Goal: Task Accomplishment & Management: Manage account settings

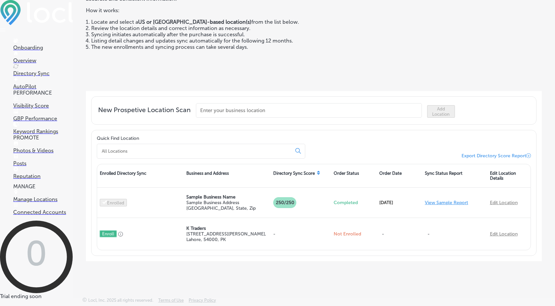
scroll to position [77, 0]
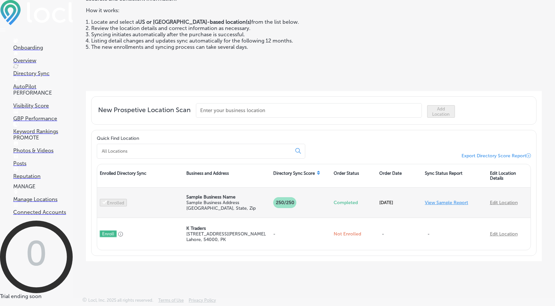
click at [497, 201] on link "Edit Location" at bounding box center [504, 203] width 28 height 6
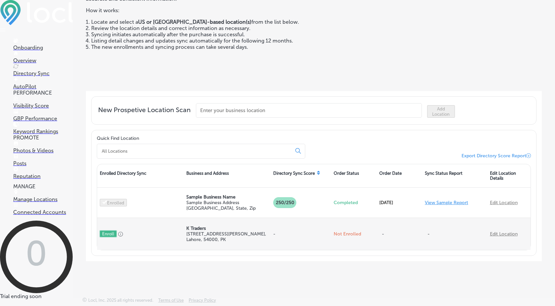
click at [496, 235] on link "Edit Location" at bounding box center [504, 234] width 28 height 6
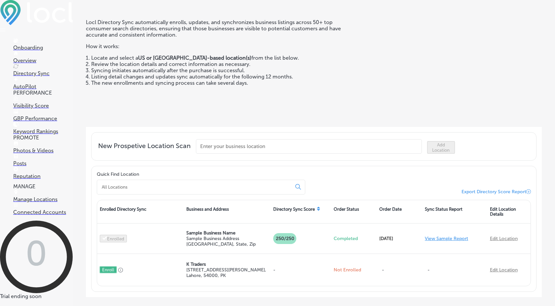
scroll to position [0, 0]
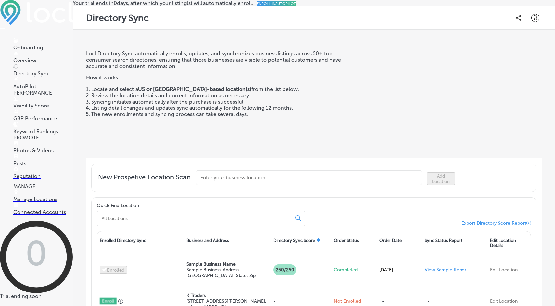
click at [36, 154] on p "Photos & Videos" at bounding box center [42, 151] width 59 height 6
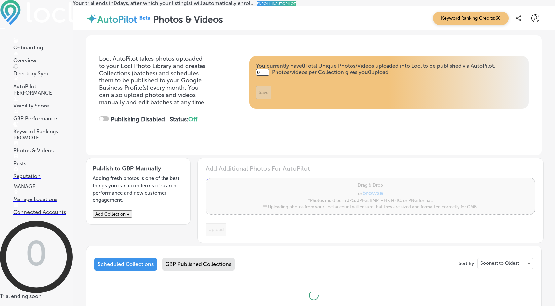
type input "5"
checkbox input "true"
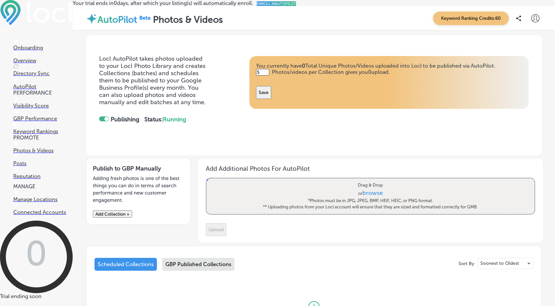
click at [31, 164] on link "Posts" at bounding box center [42, 160] width 59 height 13
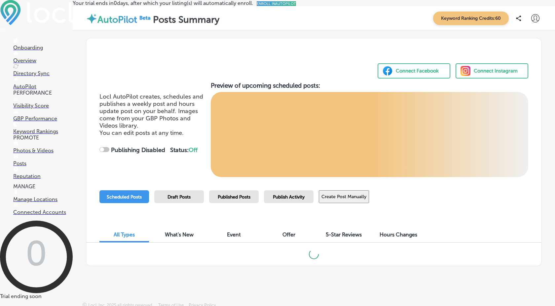
checkbox input "true"
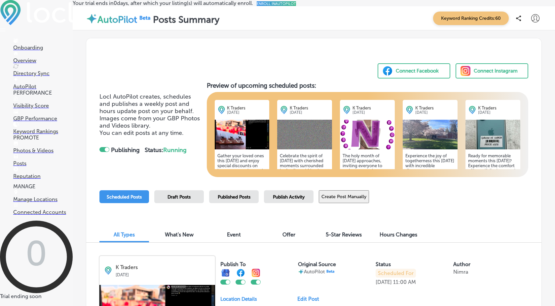
click at [39, 180] on p "Reputation" at bounding box center [42, 176] width 59 height 6
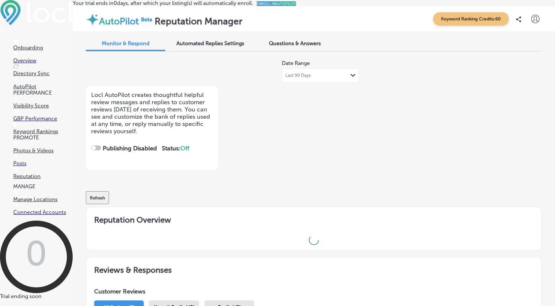
checkbox input "true"
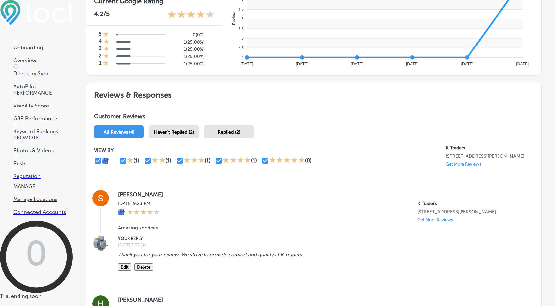
scroll to position [241, 0]
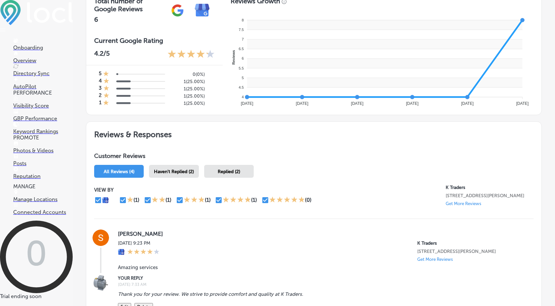
click at [184, 175] on span "Haven't Replied (2)" at bounding box center [174, 172] width 40 height 6
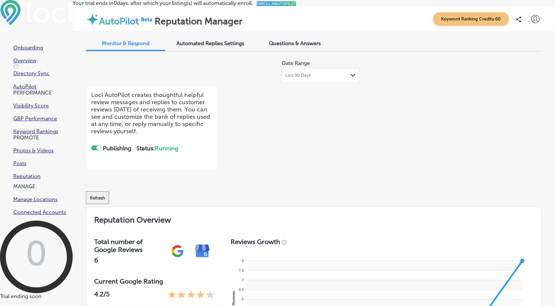
click at [210, 47] on span "Automated Replies Settings" at bounding box center [210, 43] width 68 height 6
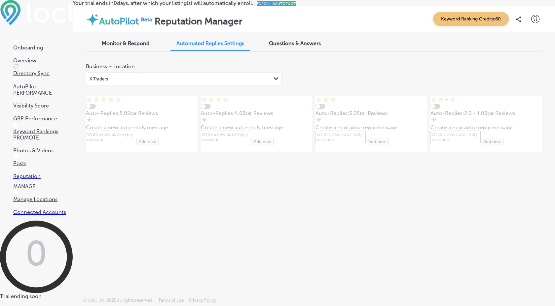
type textarea "x"
checkbox input "true"
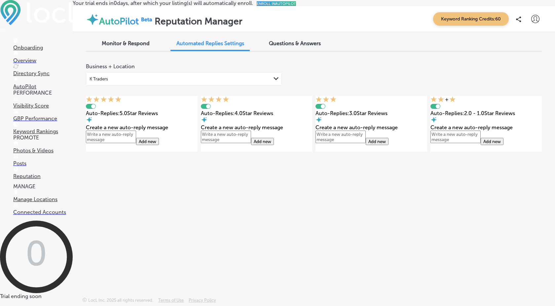
type textarea "x"
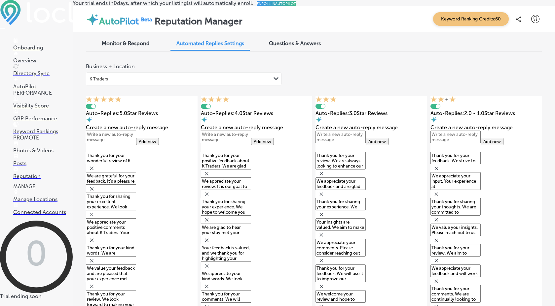
click at [305, 47] on span "Questions & Answers" at bounding box center [295, 43] width 52 height 6
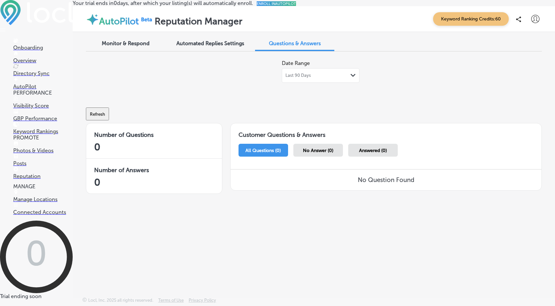
click at [49, 203] on p "Manage Locations" at bounding box center [42, 199] width 59 height 6
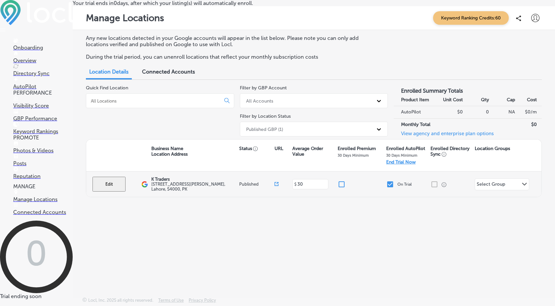
click at [114, 192] on button "Edit" at bounding box center [108, 184] width 33 height 15
select select "US"
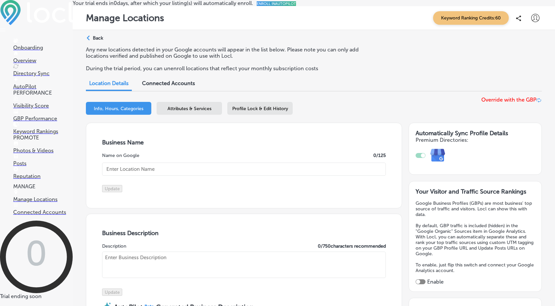
checkbox input "true"
type input "K Traders"
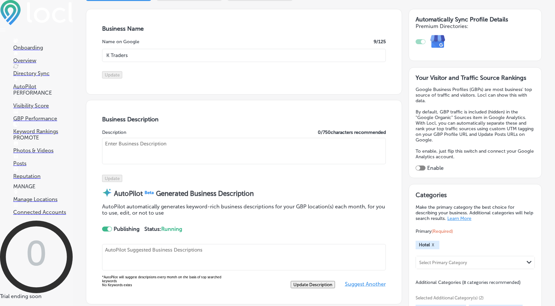
type input "[STREET_ADDRESS][PERSON_NAME]"
type input "[GEOGRAPHIC_DATA]"
type input "54000"
type input "PK"
type input "[URL][DOMAIN_NAME]"
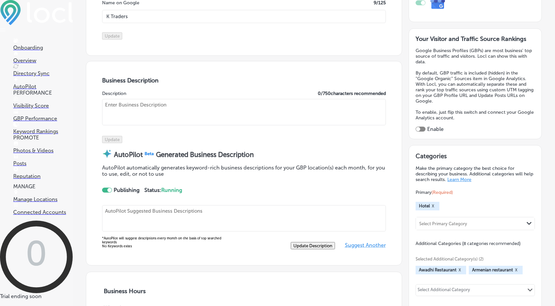
type input "30"
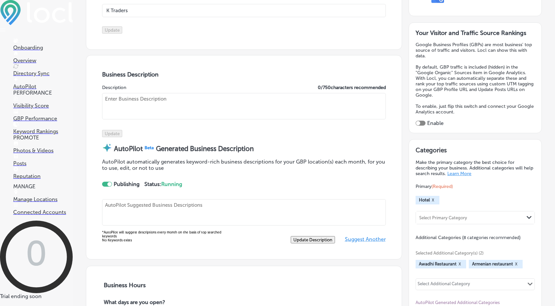
select select "PK"
type input "[PHONE_NUMBER]"
select select "PK"
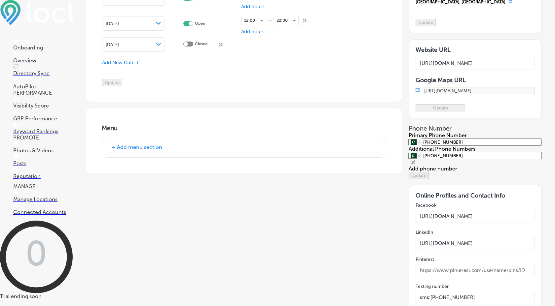
scroll to position [785, 0]
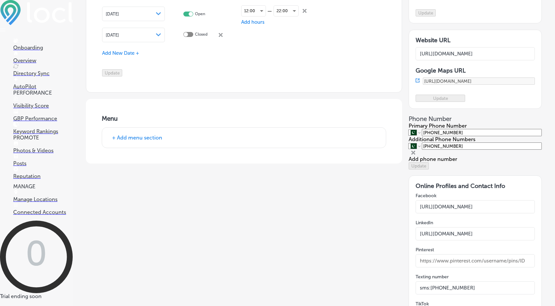
click at [48, 203] on p "Manage Locations" at bounding box center [42, 199] width 59 height 6
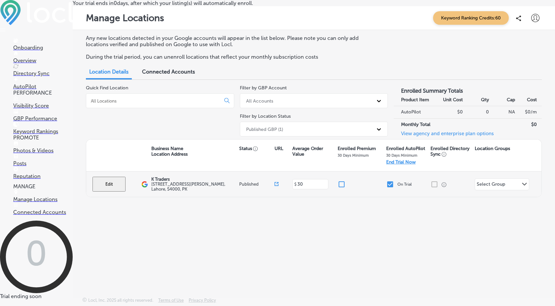
click at [121, 192] on button "Edit" at bounding box center [108, 184] width 33 height 15
select select "US"
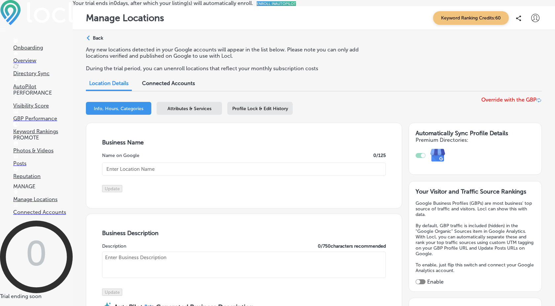
type input "K Traders"
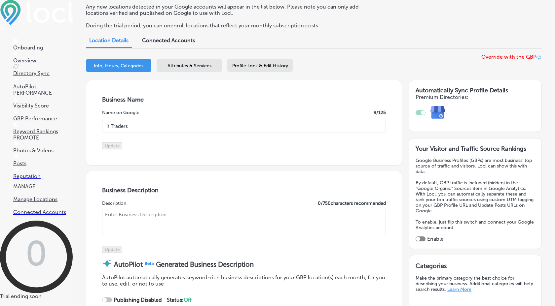
scroll to position [44, 0]
type input "[STREET_ADDRESS][PERSON_NAME]"
type input "[GEOGRAPHIC_DATA]"
type input "54000"
type input "PK"
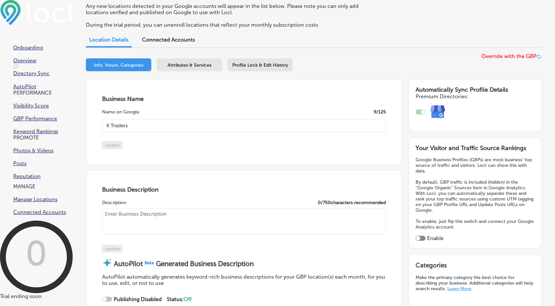
scroll to position [0, 0]
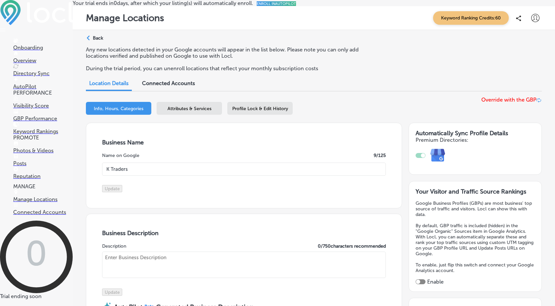
type input "[URL][DOMAIN_NAME]"
checkbox input "true"
type input "30"
select select "PK"
type input "[PHONE_NUMBER]"
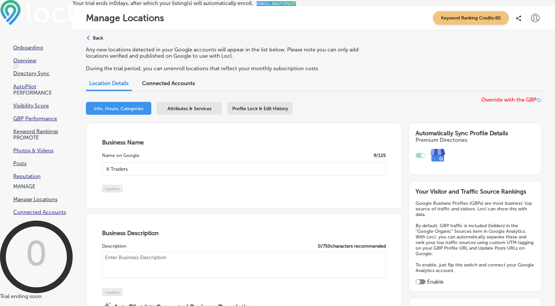
select select "PK"
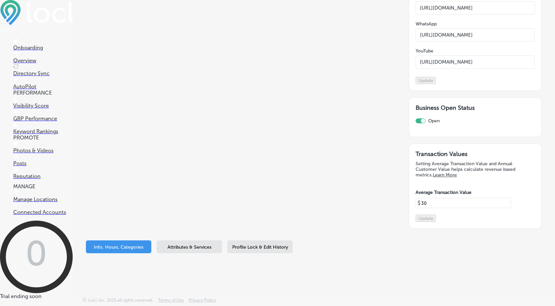
scroll to position [8, 0]
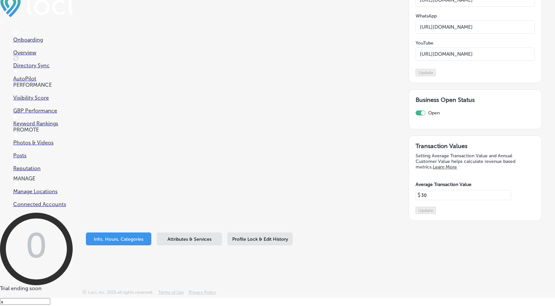
click at [190, 240] on span "Attributes & Services" at bounding box center [189, 240] width 44 height 6
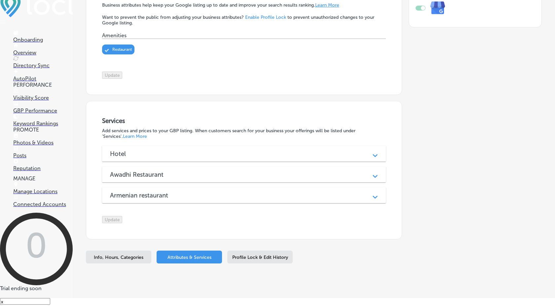
scroll to position [182, 0]
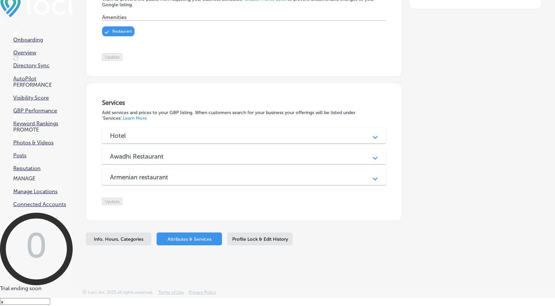
click at [138, 153] on h3 "Awadhi Restaurant" at bounding box center [142, 157] width 64 height 8
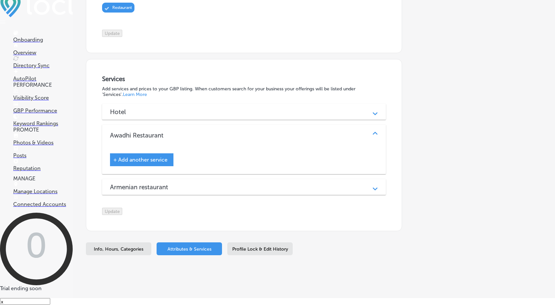
click at [163, 191] on h3 "Armenian restaurant" at bounding box center [144, 188] width 69 height 8
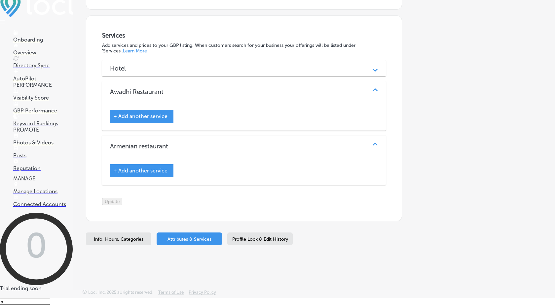
scroll to position [249, 0]
click at [237, 237] on span "Profile Lock & Edit History" at bounding box center [260, 240] width 56 height 6
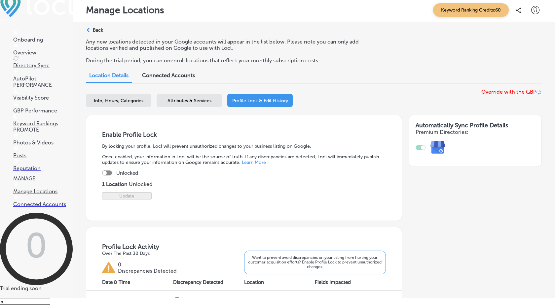
click at [37, 208] on link "Connected Accounts" at bounding box center [42, 201] width 59 height 13
